Goal: Task Accomplishment & Management: Use online tool/utility

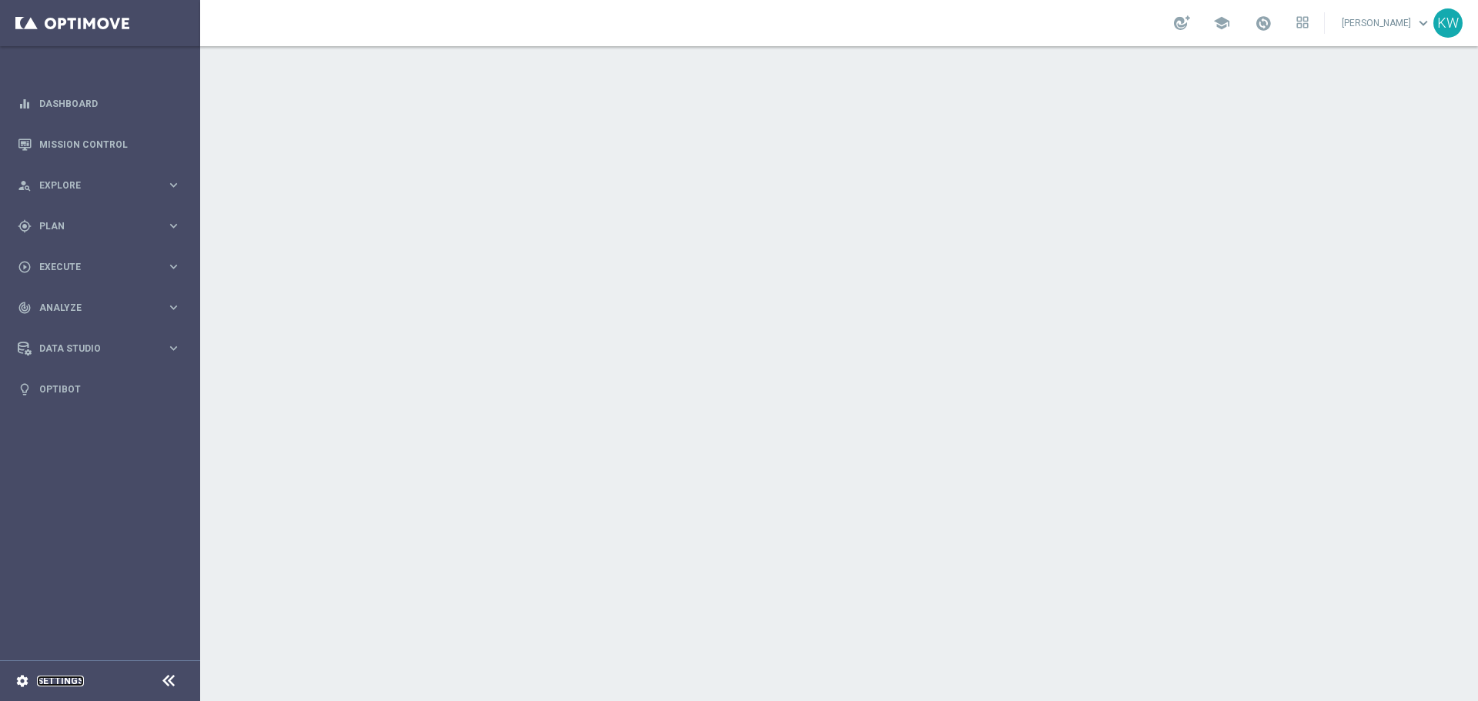
click at [58, 679] on link "Settings" at bounding box center [60, 681] width 47 height 9
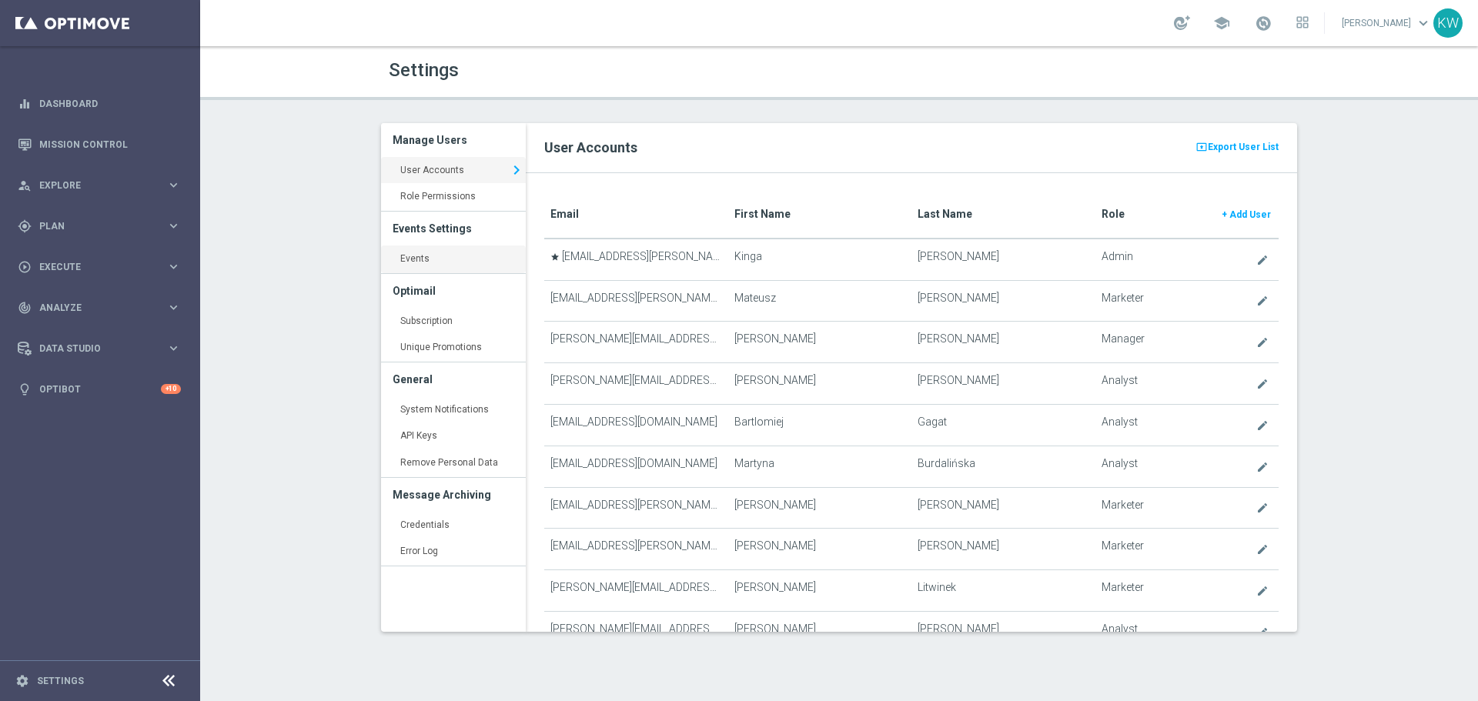
click at [447, 250] on link "Events keyboard_arrow_right" at bounding box center [453, 260] width 145 height 28
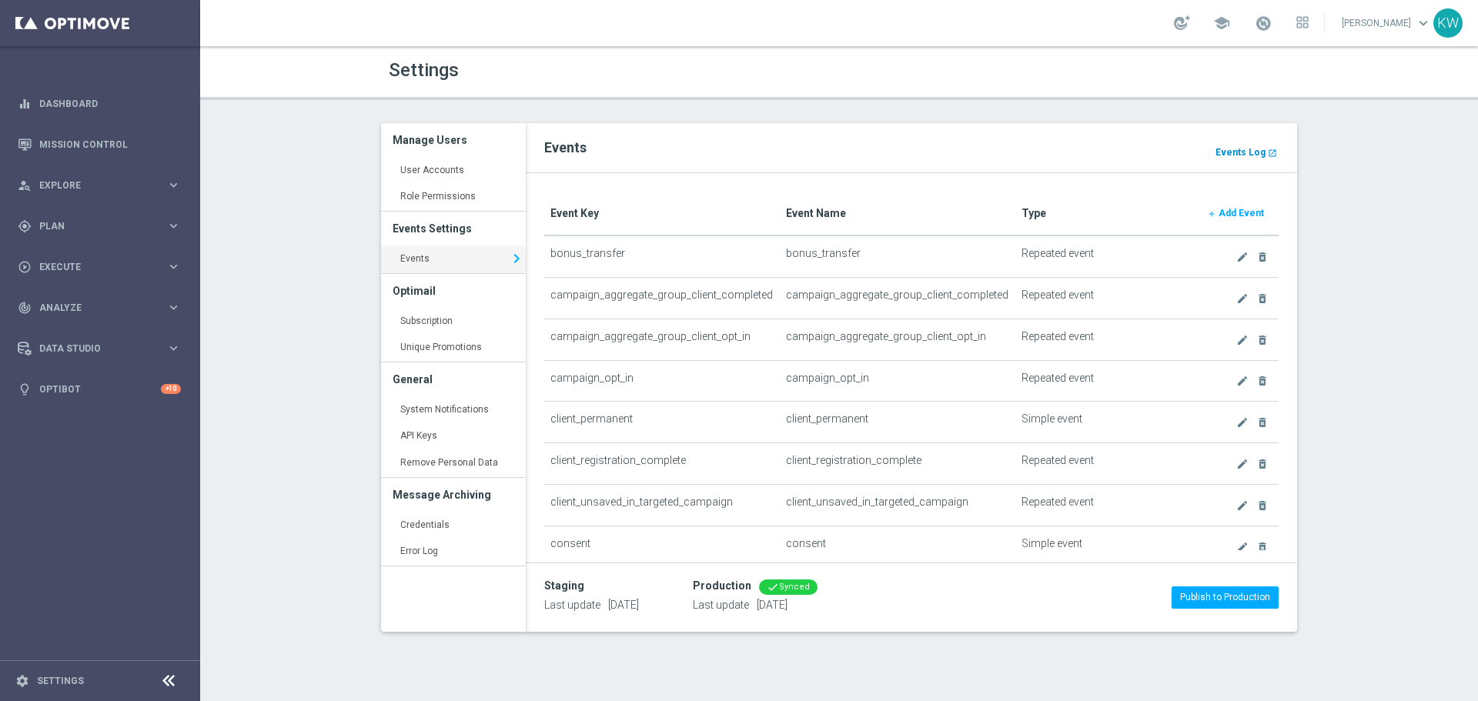
click at [1263, 153] on b "Events Log" at bounding box center [1241, 152] width 50 height 11
